Goal: Use online tool/utility

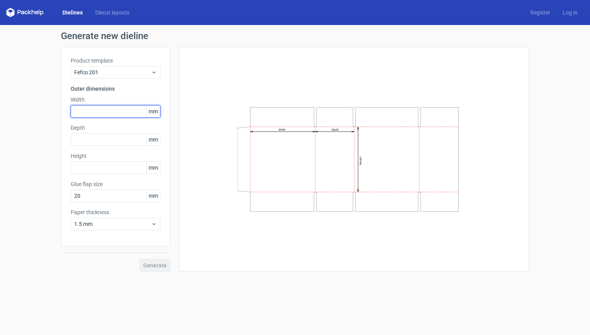
click at [120, 112] on input "text" at bounding box center [116, 111] width 90 height 12
type input "62"
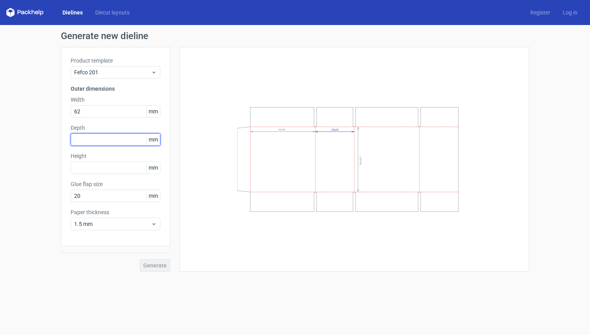
click at [113, 142] on input "text" at bounding box center [116, 139] width 90 height 12
type input "59"
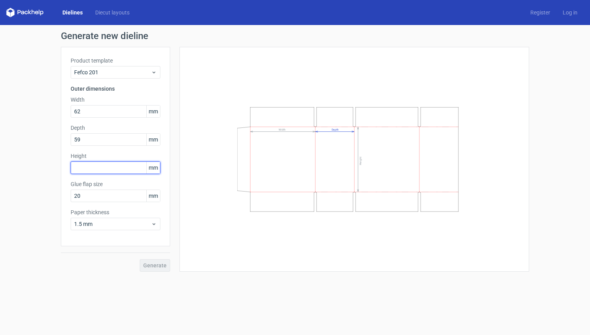
click at [82, 163] on input "text" at bounding box center [116, 167] width 90 height 12
type input "26"
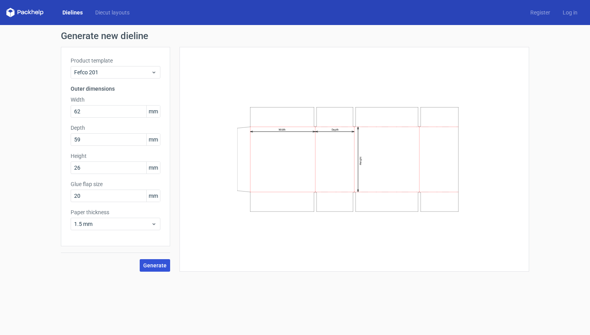
click at [159, 262] on span "Generate" at bounding box center [154, 264] width 23 height 5
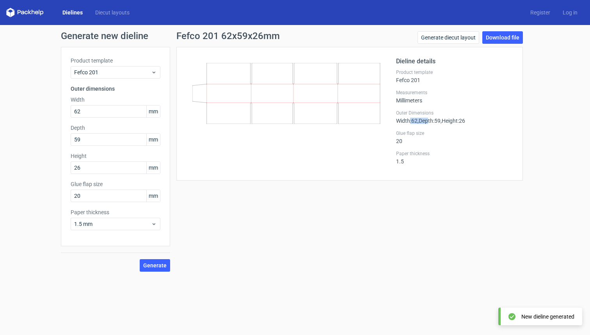
drag, startPoint x: 409, startPoint y: 122, endPoint x: 432, endPoint y: 122, distance: 22.3
click at [432, 122] on div "Outer Dimensions Width : 62 , Depth : 59 , Height : 26" at bounding box center [454, 117] width 117 height 14
click at [440, 139] on div "Glue flap size 20" at bounding box center [454, 137] width 117 height 14
